Goal: Task Accomplishment & Management: Manage account settings

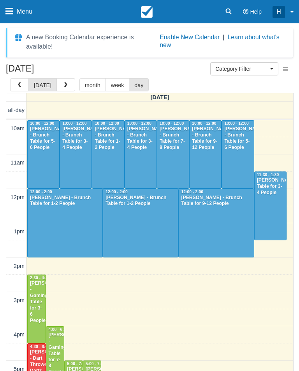
select select
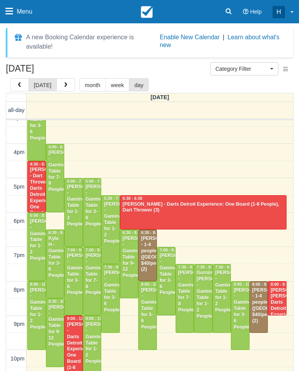
click at [94, 336] on div "Mark Hadad - Gaming Table for 1-2 People" at bounding box center [92, 343] width 14 height 43
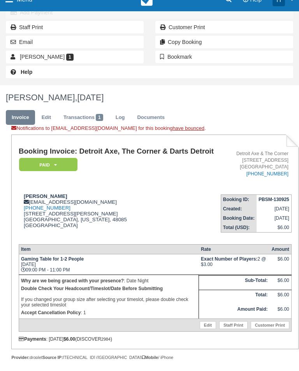
scroll to position [125, 0]
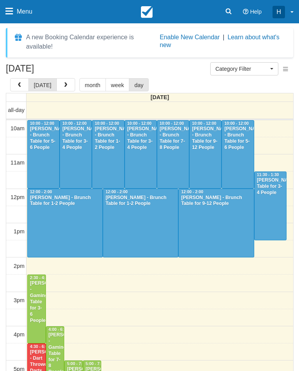
select select
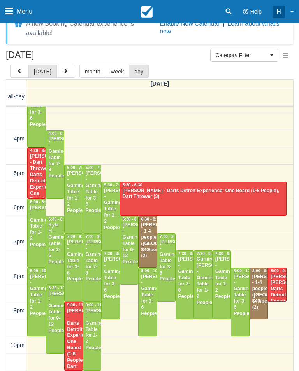
scroll to position [14, 0]
click at [56, 319] on div "[PERSON_NAME] - Gaming Table for 9-12 People" at bounding box center [55, 312] width 14 height 43
